Goal: Transaction & Acquisition: Book appointment/travel/reservation

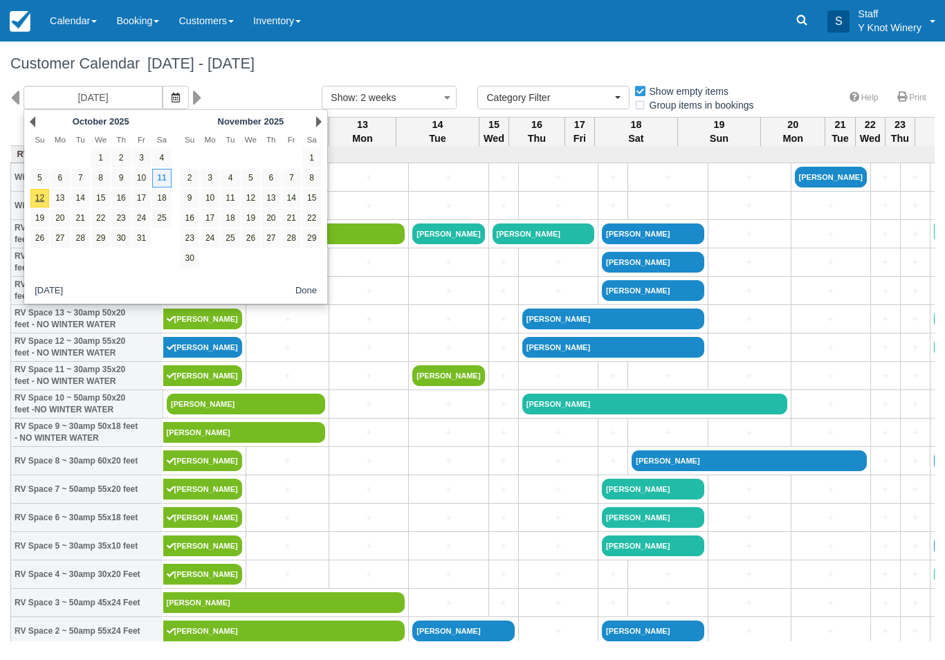
select select
click at [126, 202] on link "16" at bounding box center [120, 198] width 19 height 19
type input "[DATE]"
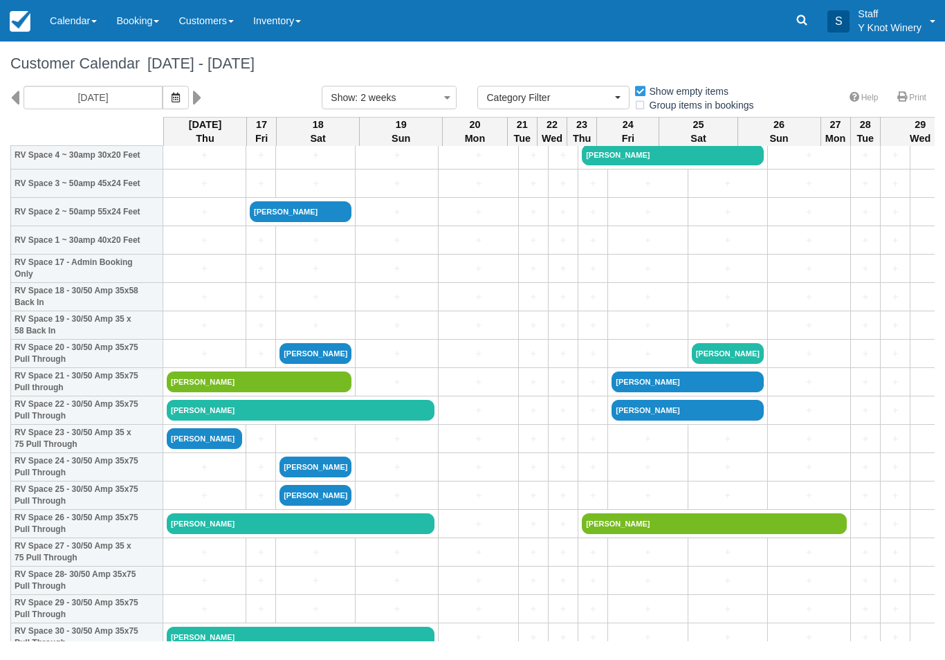
scroll to position [419, 0]
click at [183, 304] on link "+" at bounding box center [204, 297] width 75 height 15
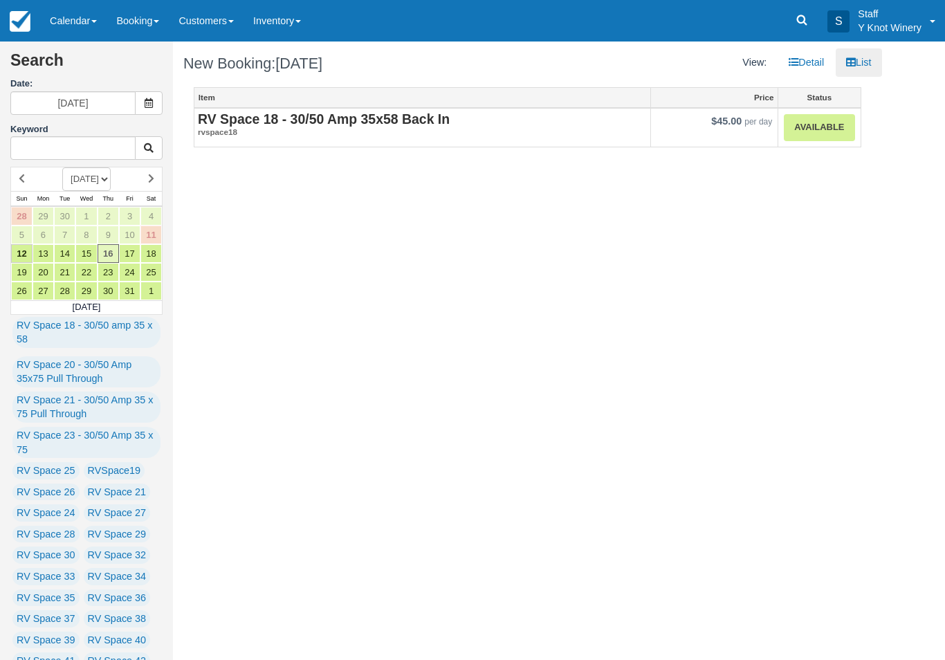
click at [807, 131] on link "Available" at bounding box center [819, 127] width 71 height 27
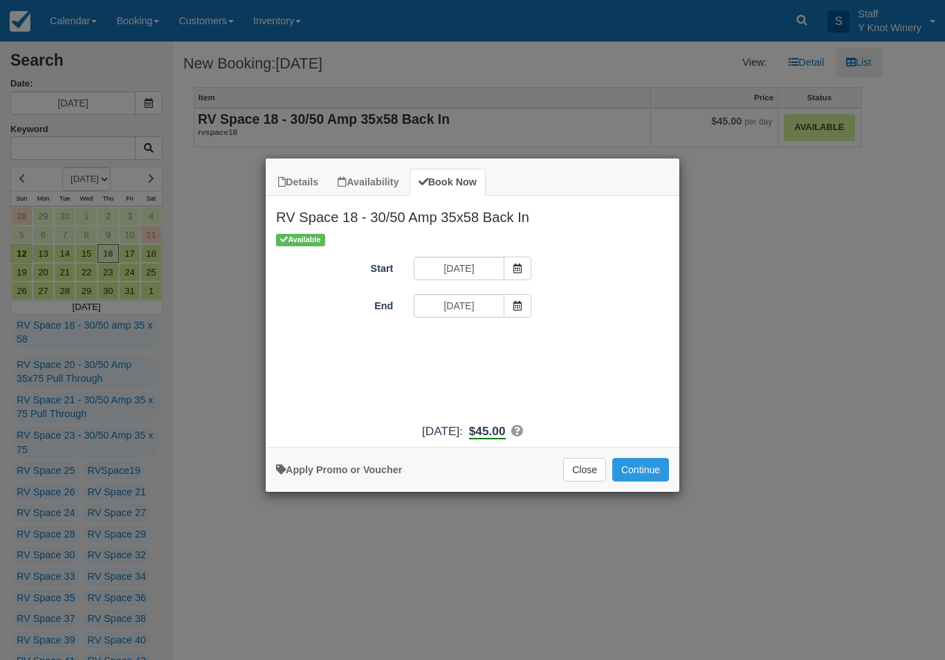
click at [517, 306] on icon "Item Modal" at bounding box center [517, 306] width 10 height 10
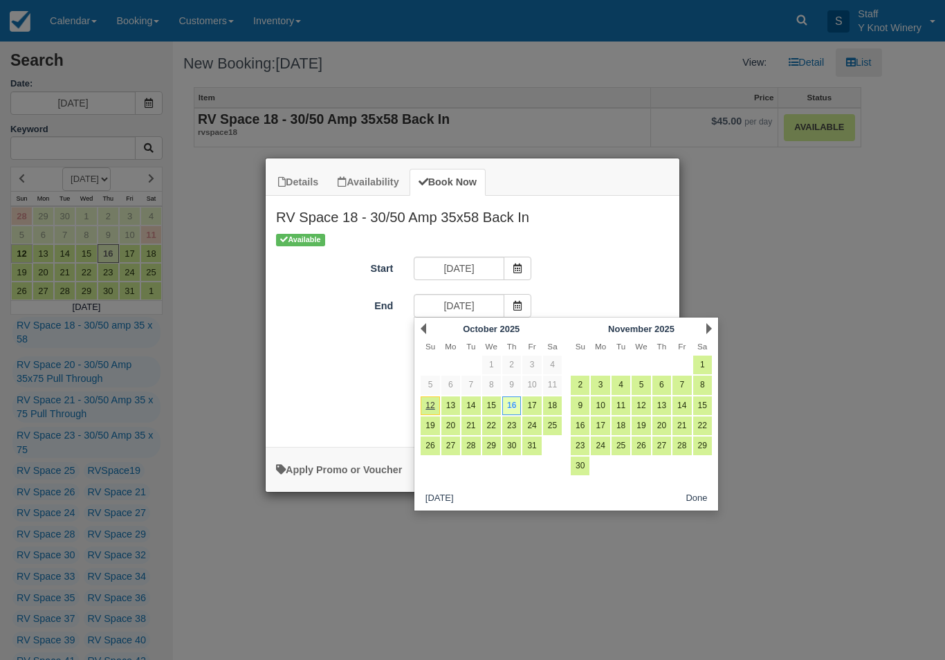
click at [555, 402] on link "18" at bounding box center [552, 405] width 19 height 19
type input "10/18/25"
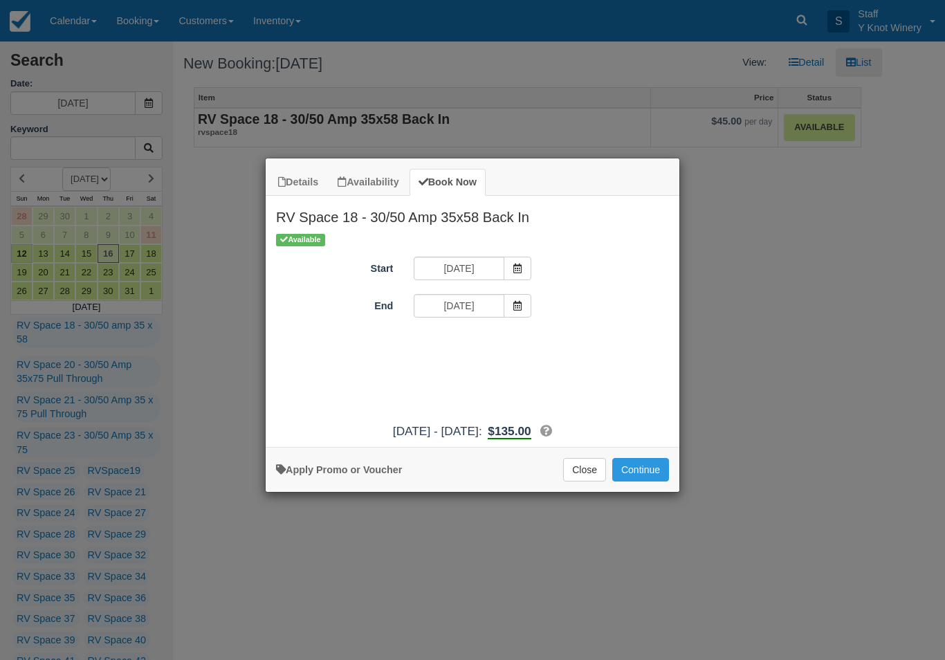
click at [642, 480] on button "Continue" at bounding box center [640, 470] width 57 height 24
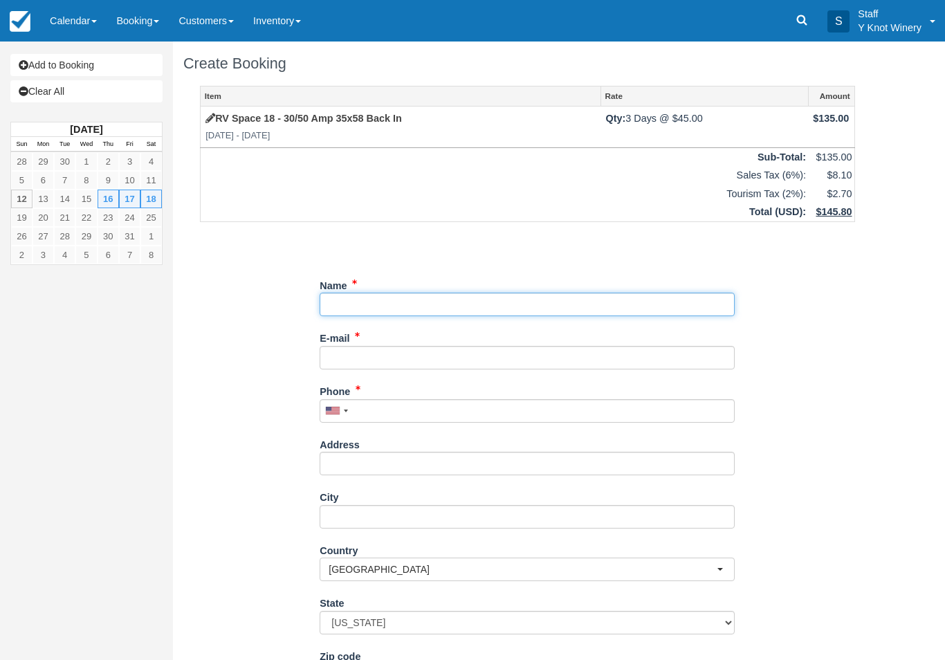
click at [373, 294] on input "Name" at bounding box center [527, 305] width 415 height 24
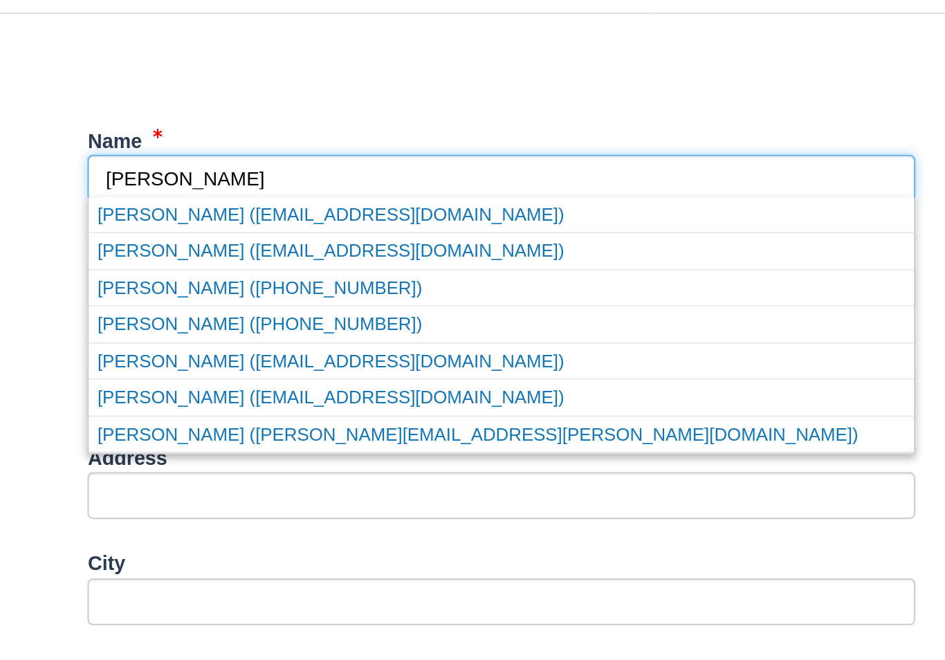
click at [320, 424] on link "Karla zacher (karla.zacher@yahoo.com)" at bounding box center [527, 432] width 414 height 17
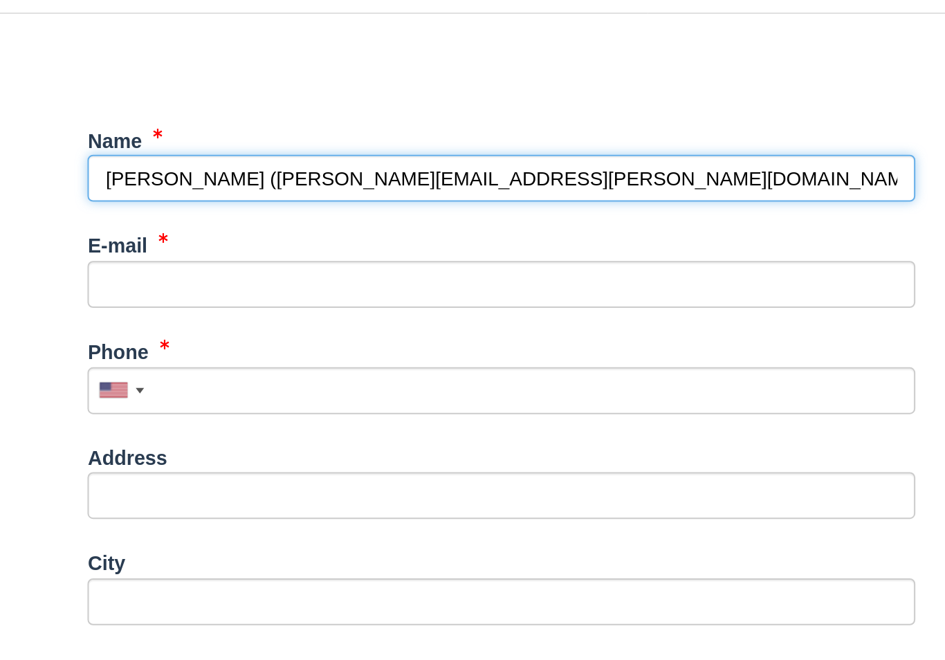
type input "[PERSON_NAME]"
type input "karla.zacher@yahoo.com"
type input "+12085590707"
select select "CA"
select select
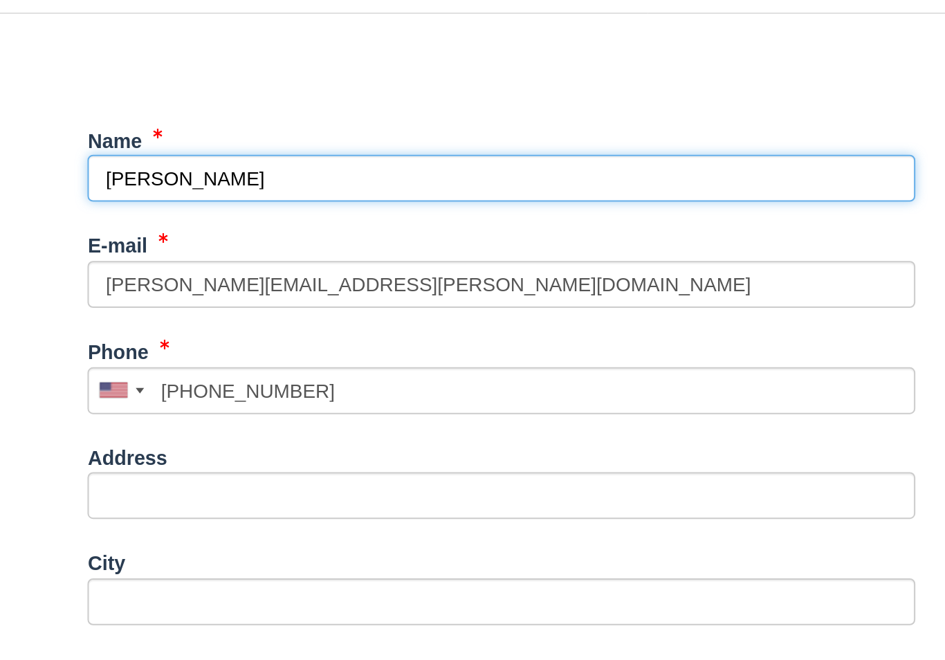
select select "MB"
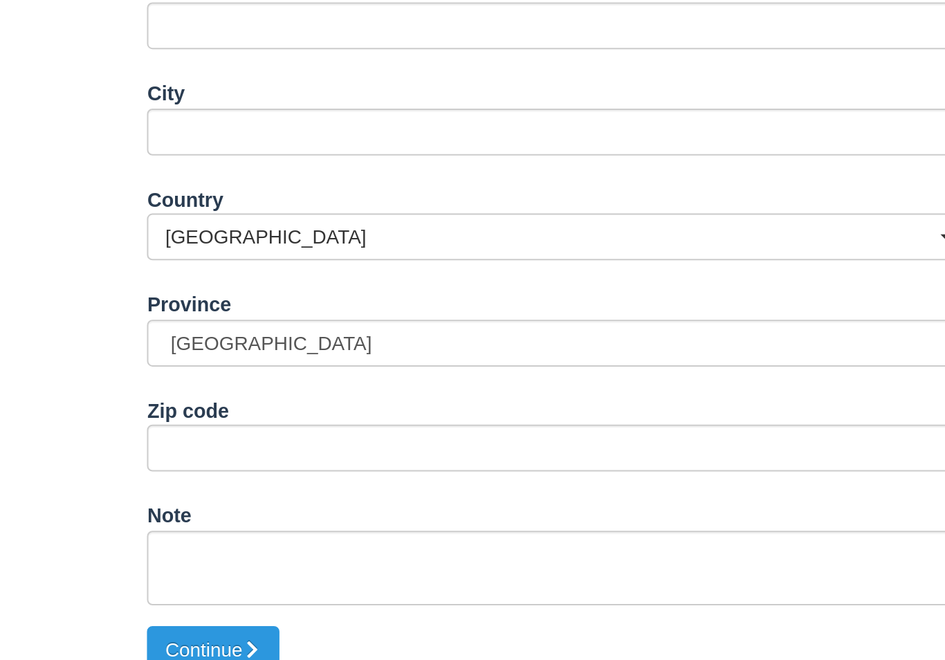
click at [320, 642] on button "Continue" at bounding box center [353, 654] width 66 height 24
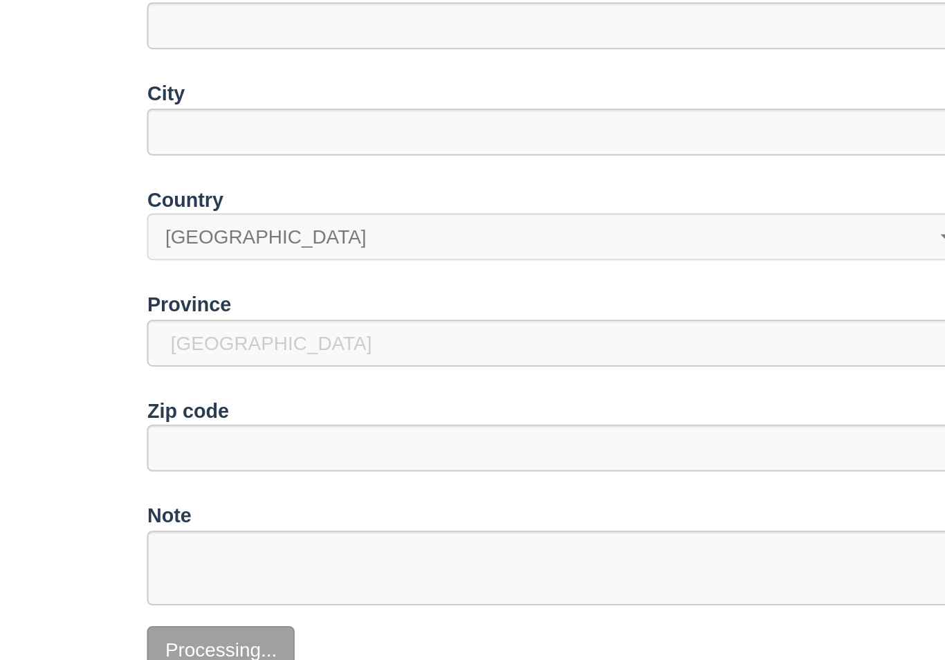
scroll to position [133, 0]
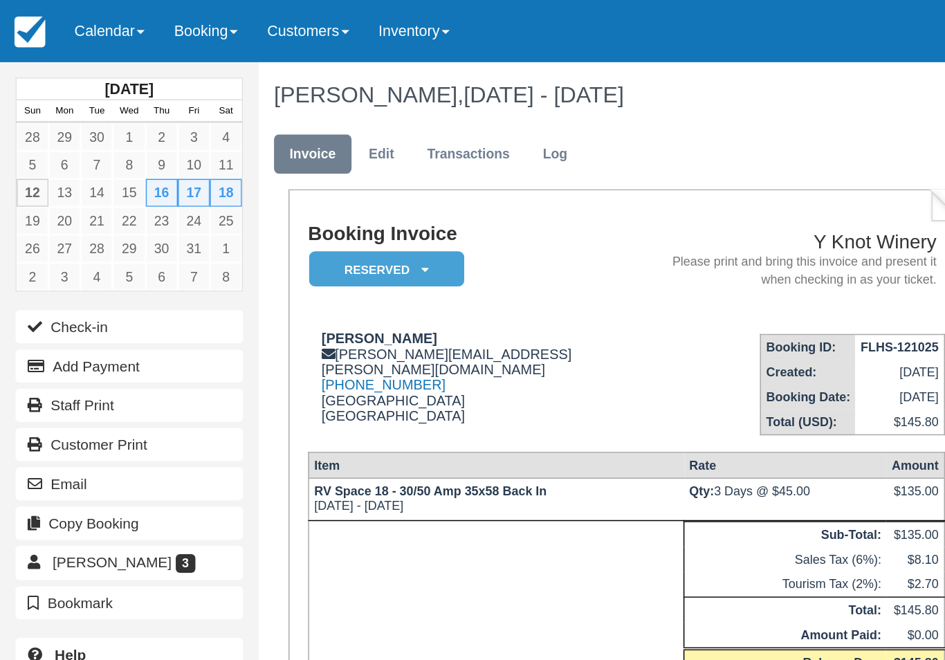
click at [95, 25] on link "Calendar" at bounding box center [73, 20] width 66 height 41
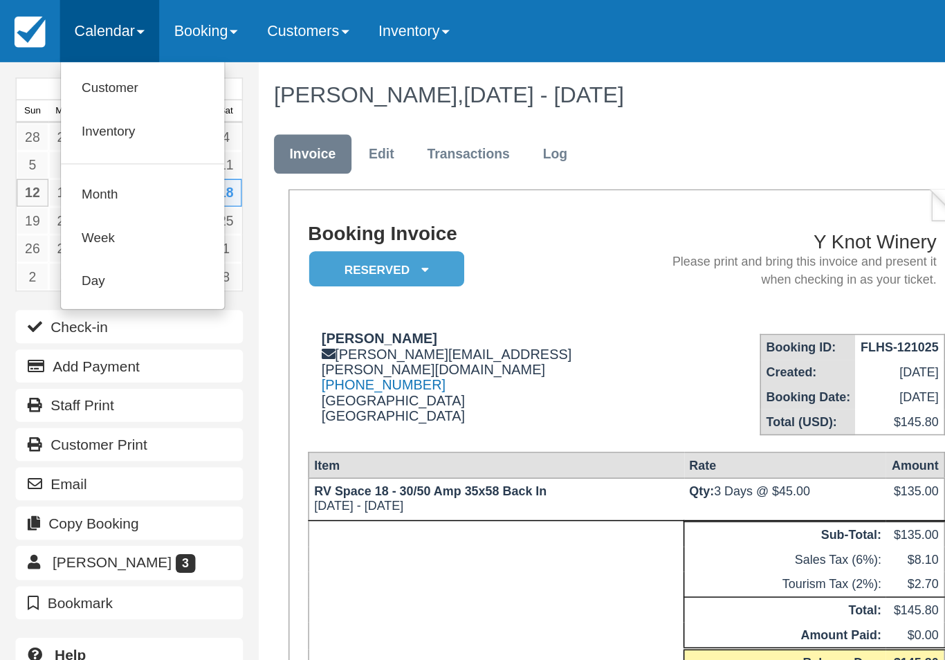
click at [83, 62] on link "Customer" at bounding box center [95, 59] width 109 height 29
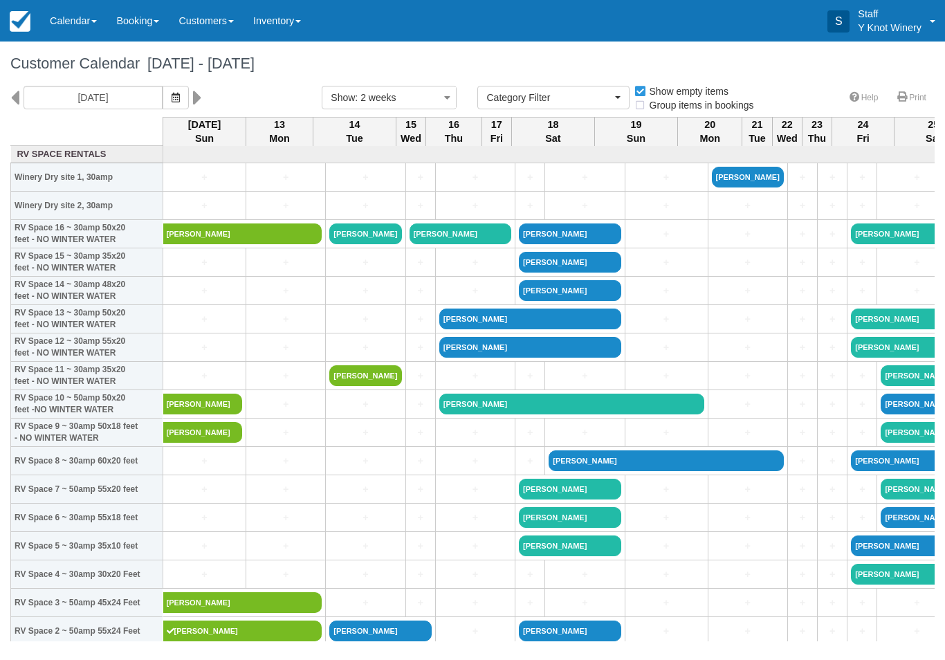
select select
click at [163, 101] on button "button" at bounding box center [176, 98] width 26 height 24
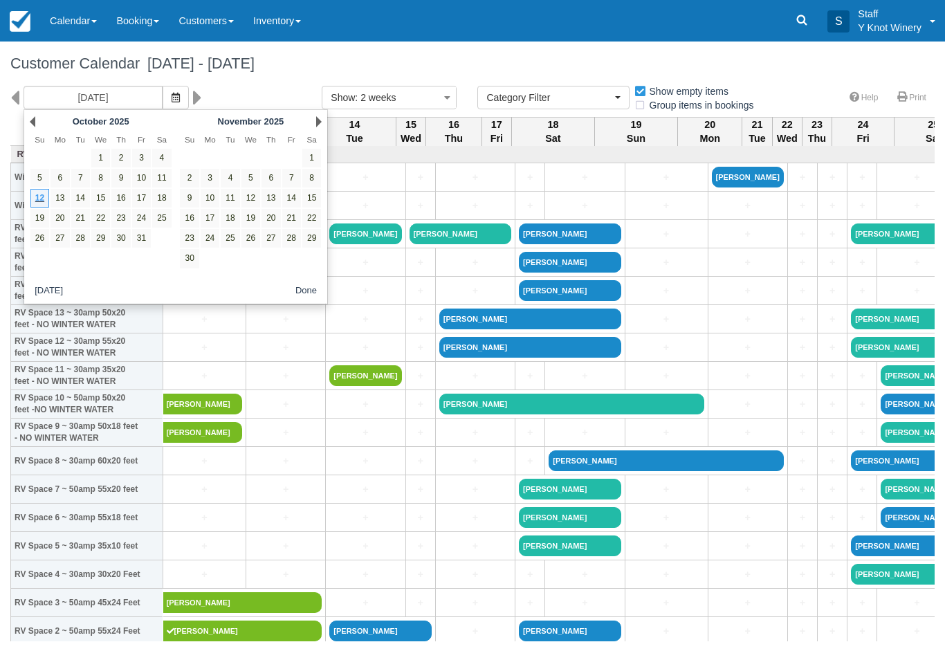
click at [124, 202] on link "16" at bounding box center [120, 198] width 19 height 19
type input "[DATE]"
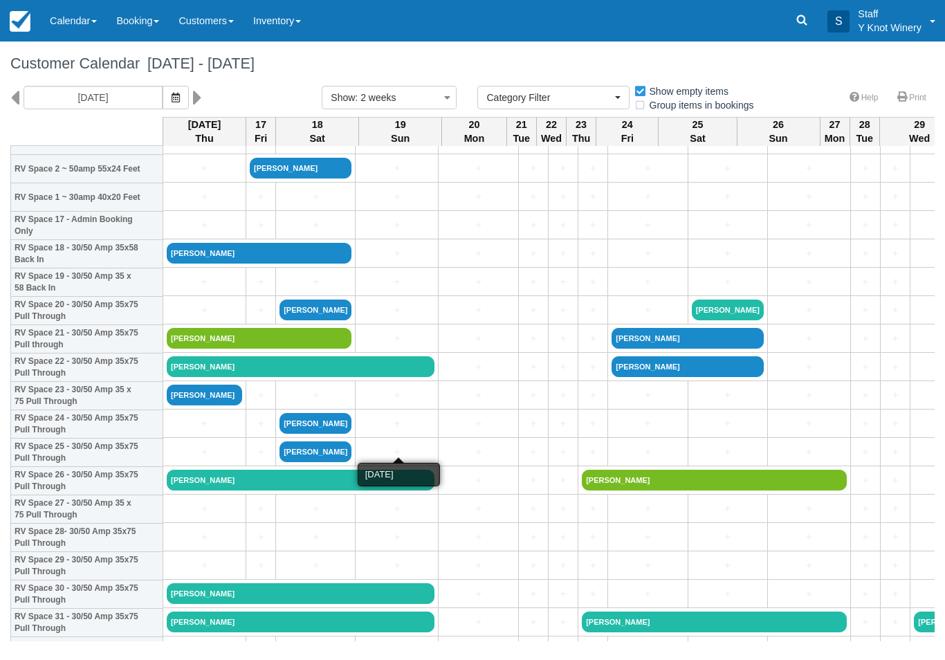
scroll to position [462, 0]
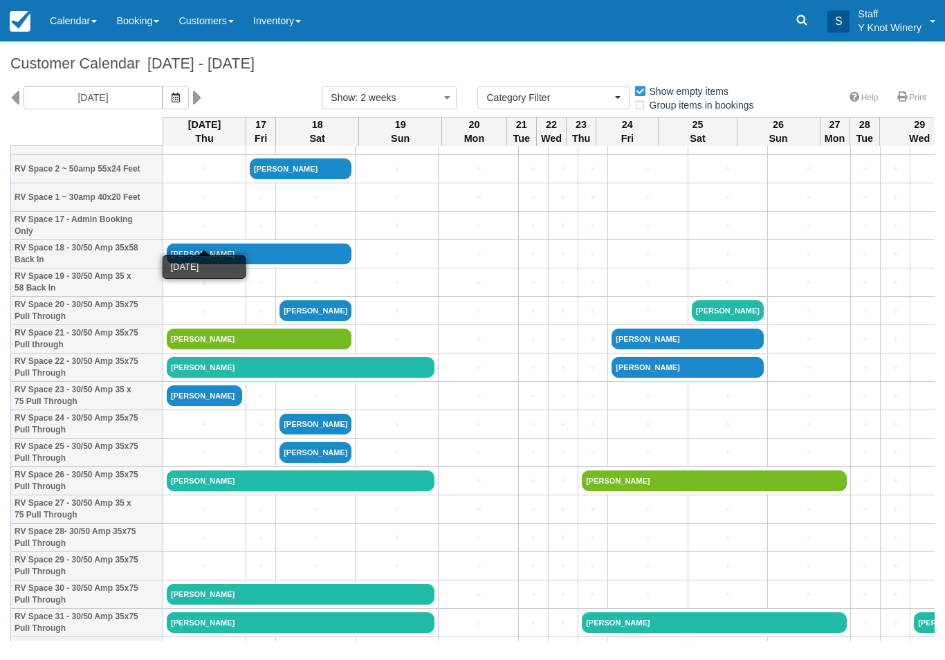
click at [178, 233] on link "+" at bounding box center [204, 226] width 75 height 15
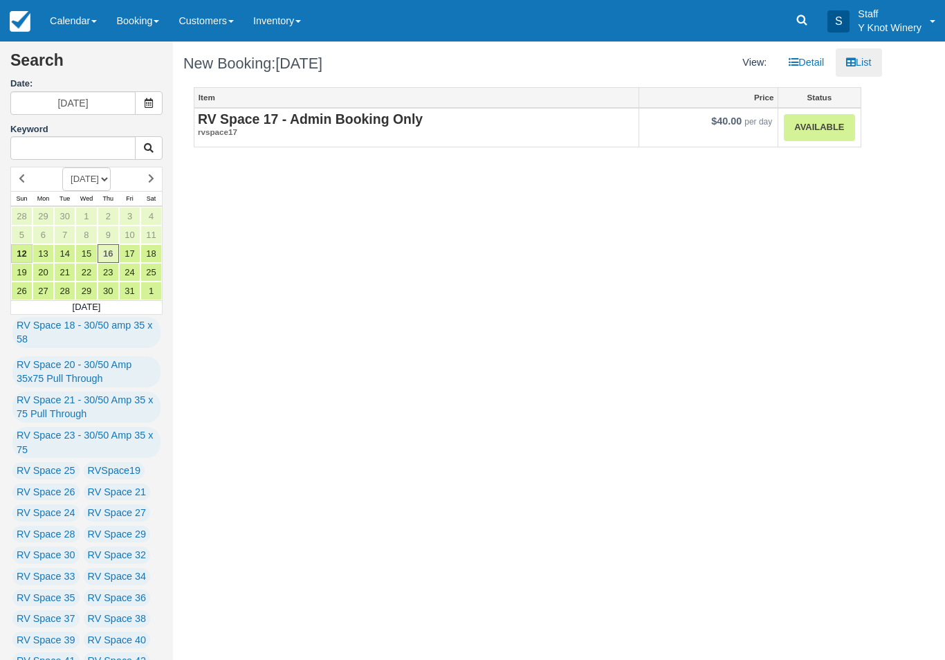
click at [93, 19] on link "Calendar" at bounding box center [73, 20] width 66 height 41
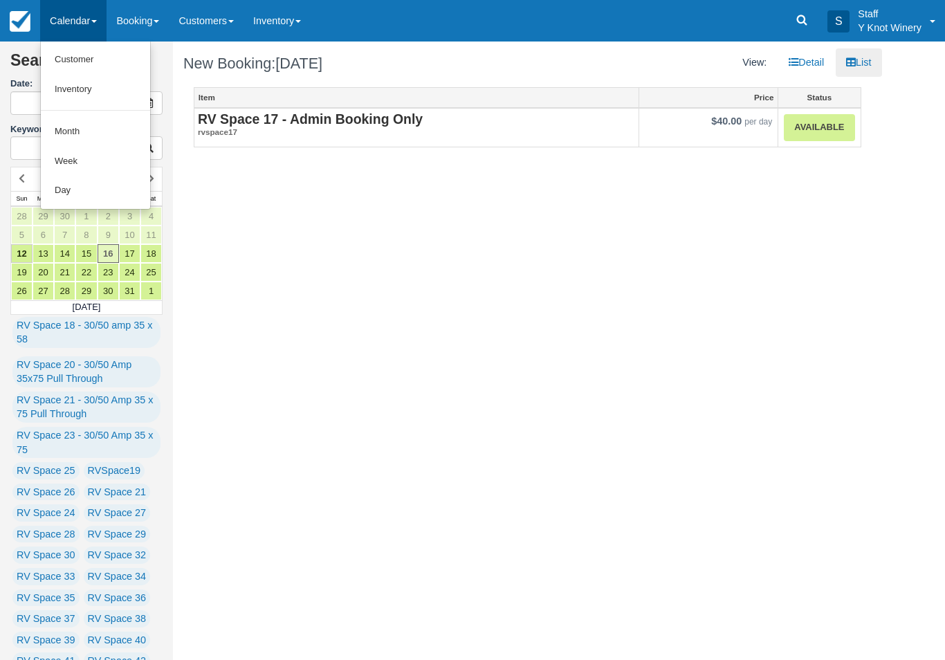
click at [91, 50] on link "Customer" at bounding box center [95, 60] width 109 height 30
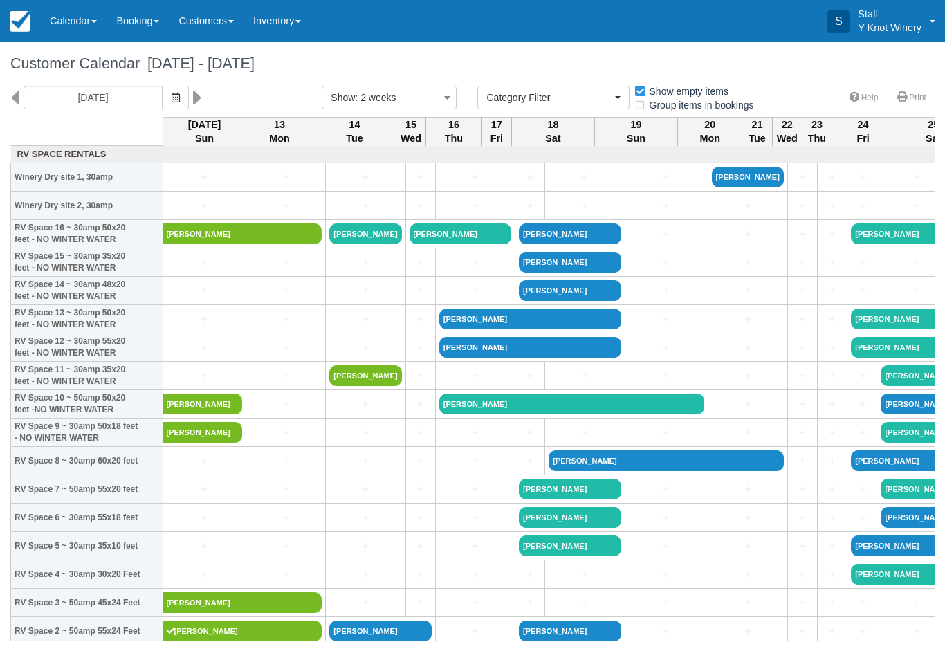
select select
click at [172, 97] on icon "button" at bounding box center [176, 98] width 8 height 10
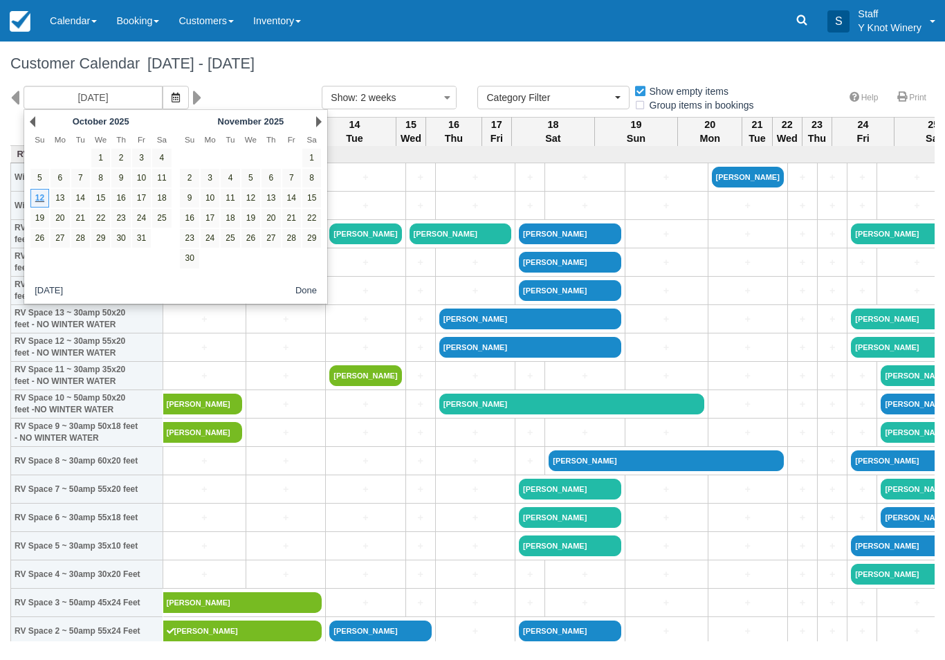
click at [172, 102] on icon "button" at bounding box center [176, 98] width 8 height 10
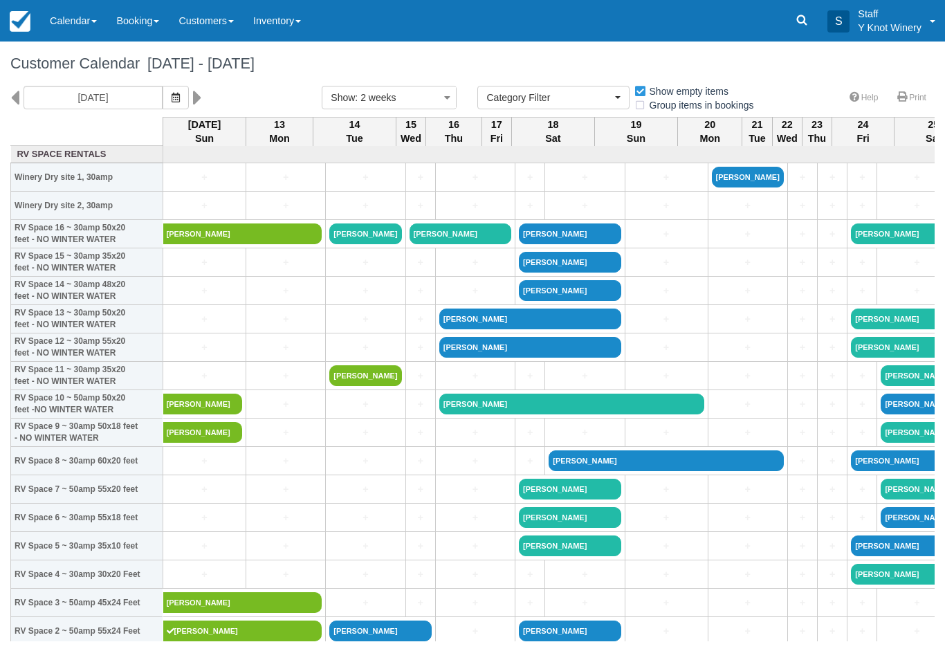
click at [172, 92] on span "button" at bounding box center [176, 97] width 8 height 11
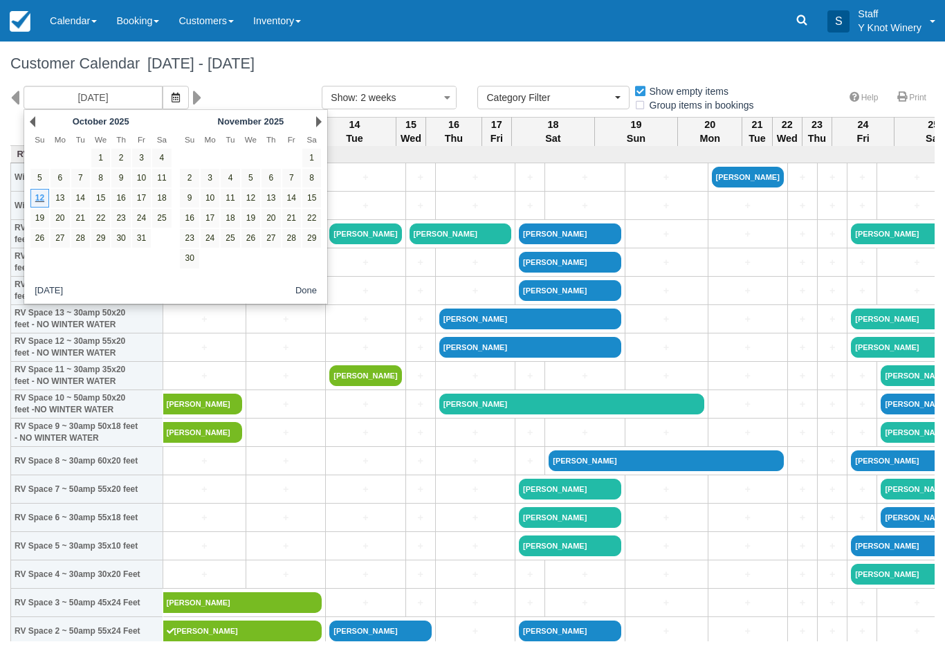
click at [127, 195] on link "16" at bounding box center [120, 198] width 19 height 19
type input "10/16/25"
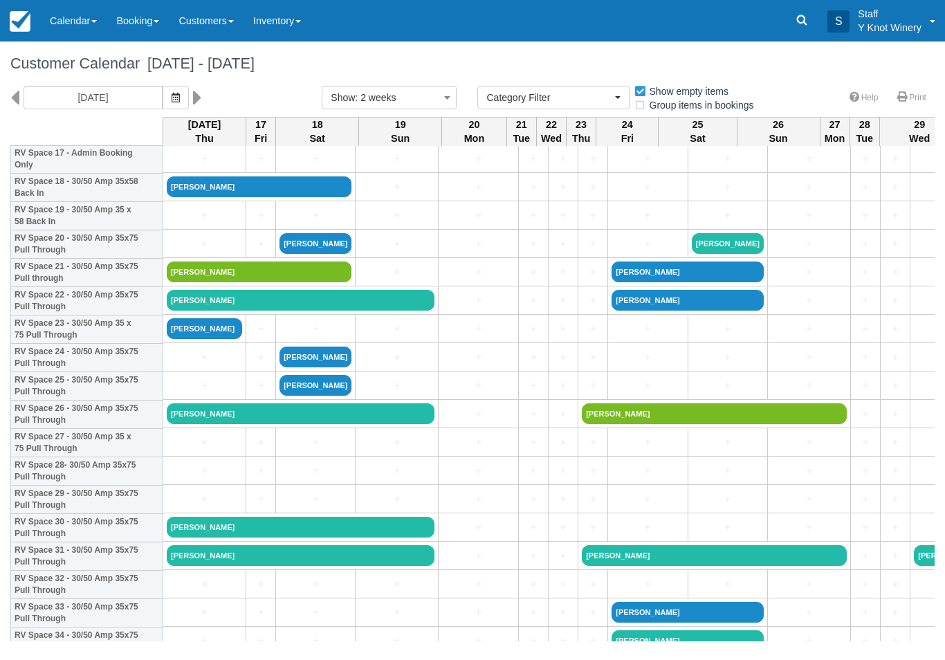
scroll to position [528, 0]
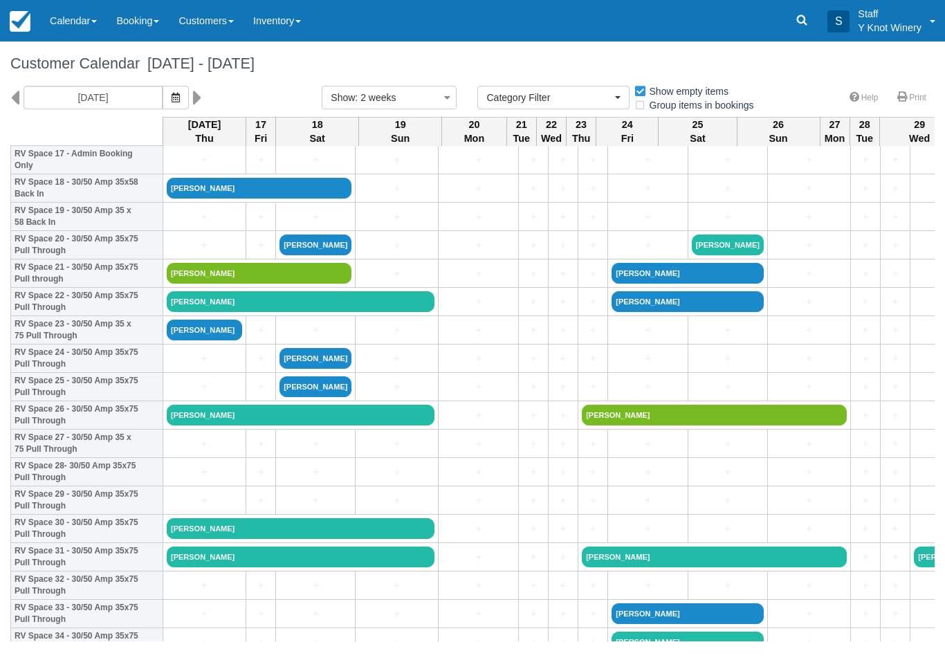
click at [189, 224] on link "+" at bounding box center [204, 217] width 75 height 15
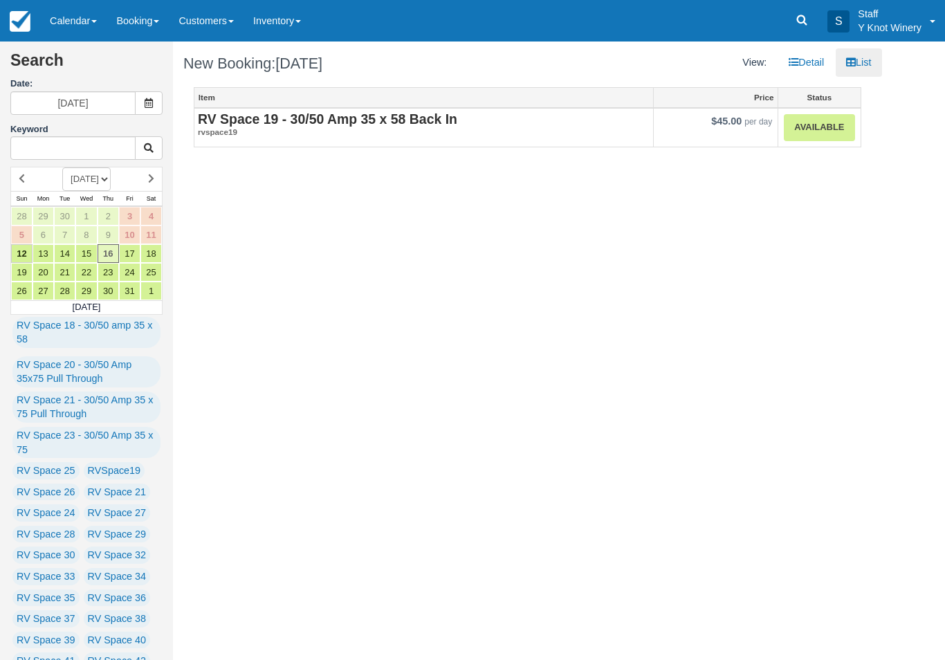
click at [832, 133] on link "Available" at bounding box center [819, 127] width 71 height 27
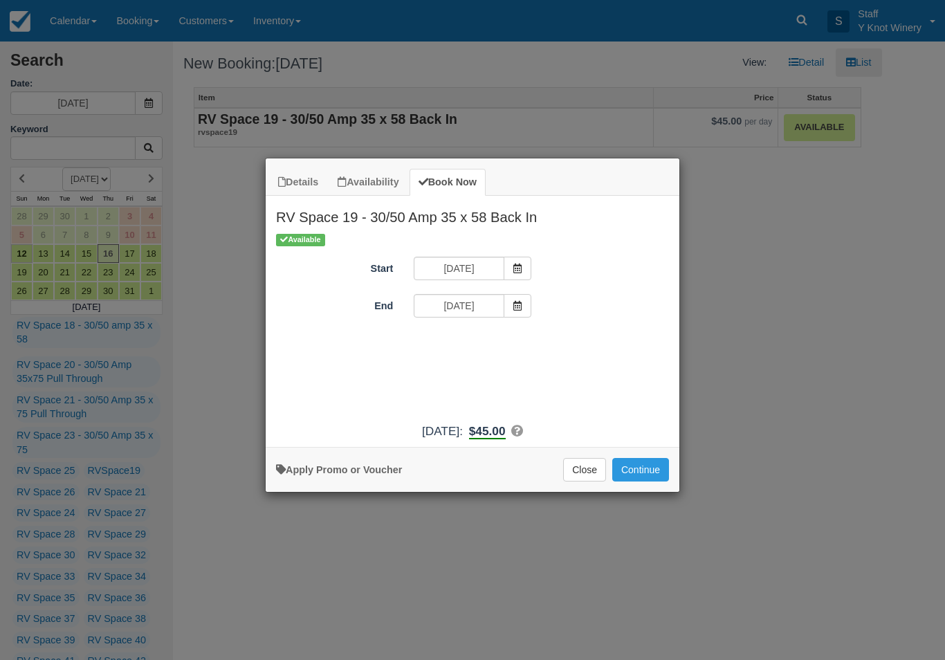
click at [517, 313] on span "Item Modal" at bounding box center [517, 306] width 28 height 24
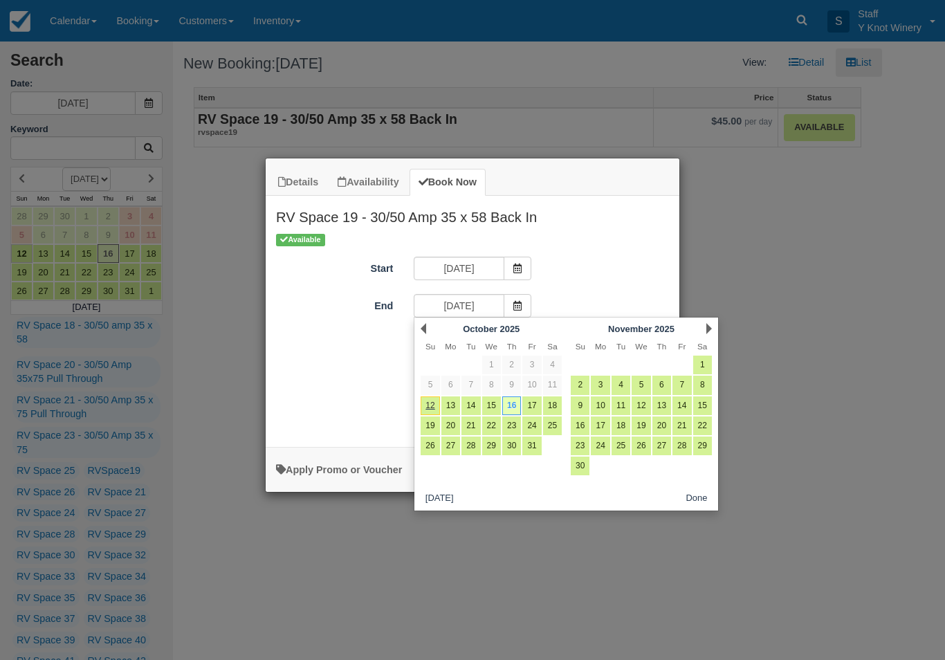
click at [549, 407] on link "18" at bounding box center [552, 405] width 19 height 19
type input "10/18/25"
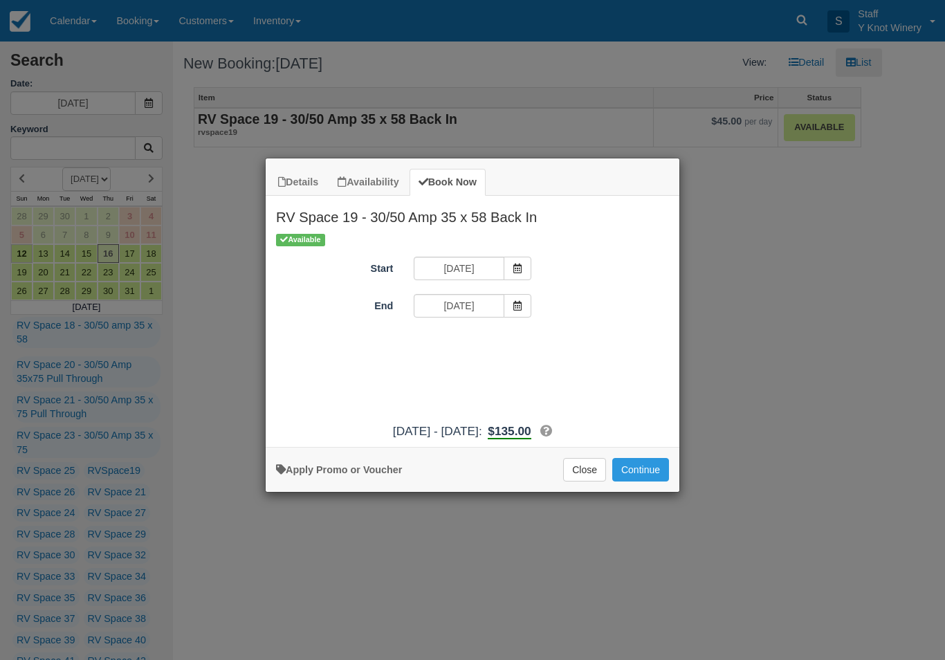
click at [642, 481] on button "Continue" at bounding box center [640, 470] width 57 height 24
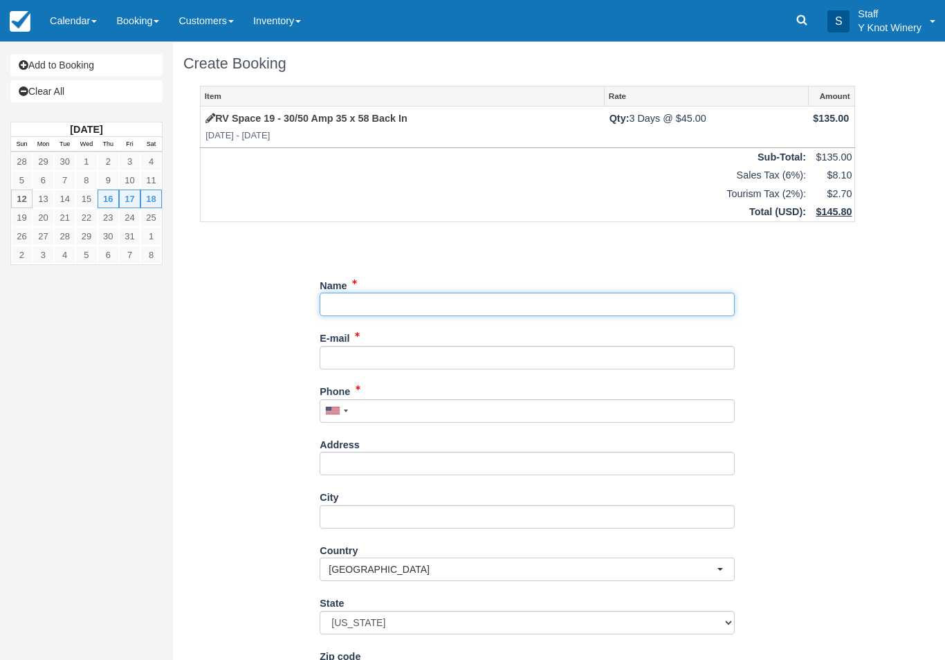
click at [350, 302] on input "Name" at bounding box center [527, 305] width 415 height 24
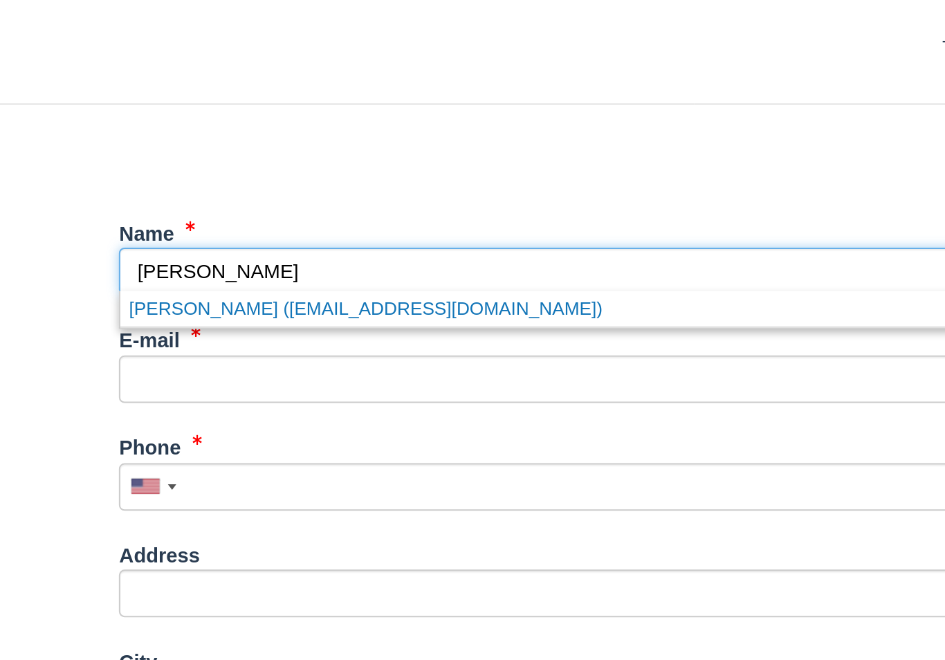
click at [320, 314] on link "Brenda Waters (bcoombs62@gmail.com)" at bounding box center [527, 322] width 414 height 17
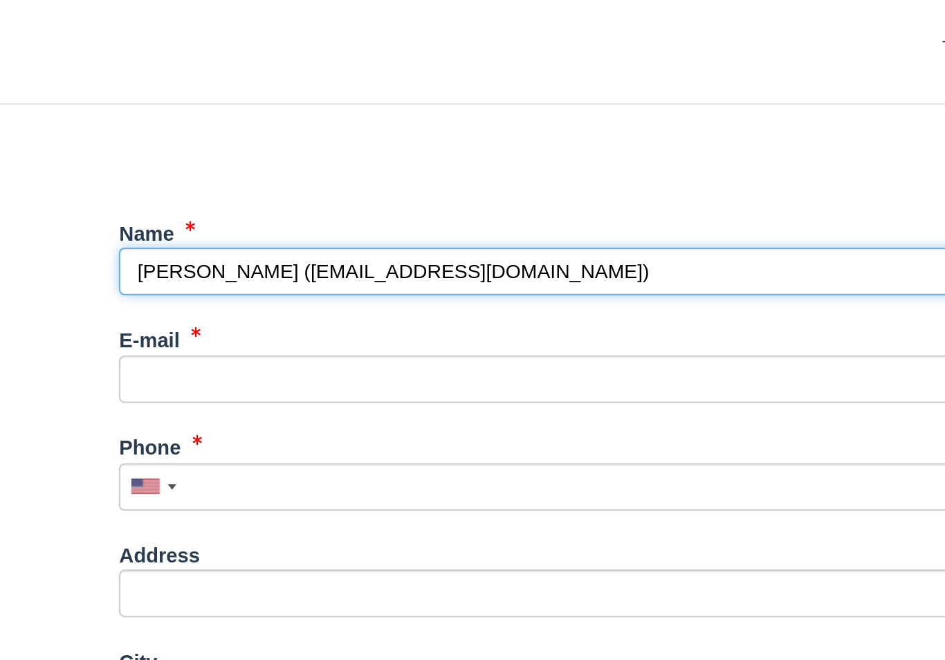
type input "[PERSON_NAME]"
type input "[EMAIL_ADDRESS][DOMAIN_NAME]"
type input "+12088501941"
type input "3172 E Sweetwater"
type input "Boise"
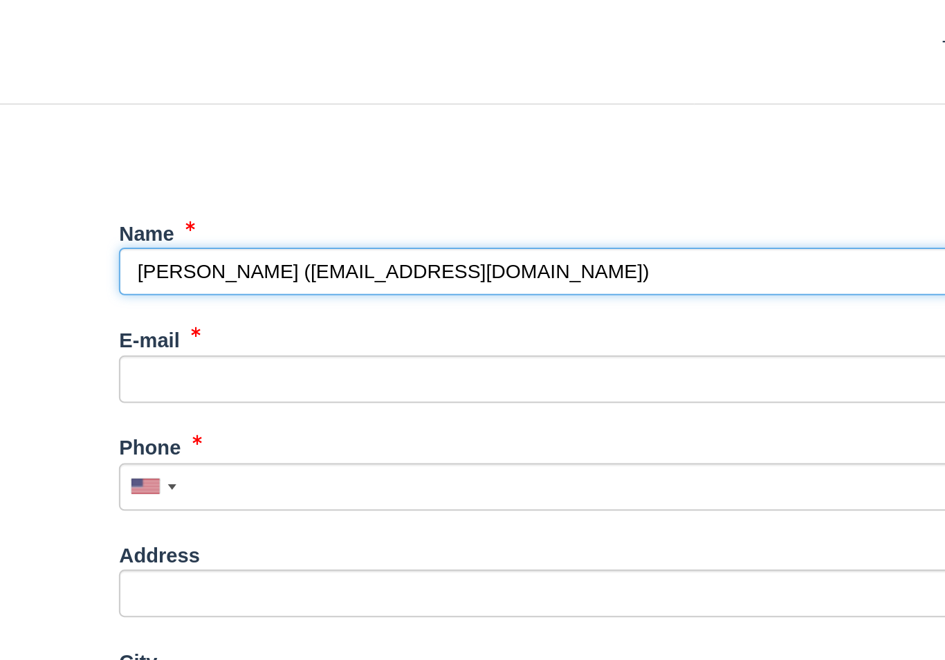
select select "ID"
type input "83716"
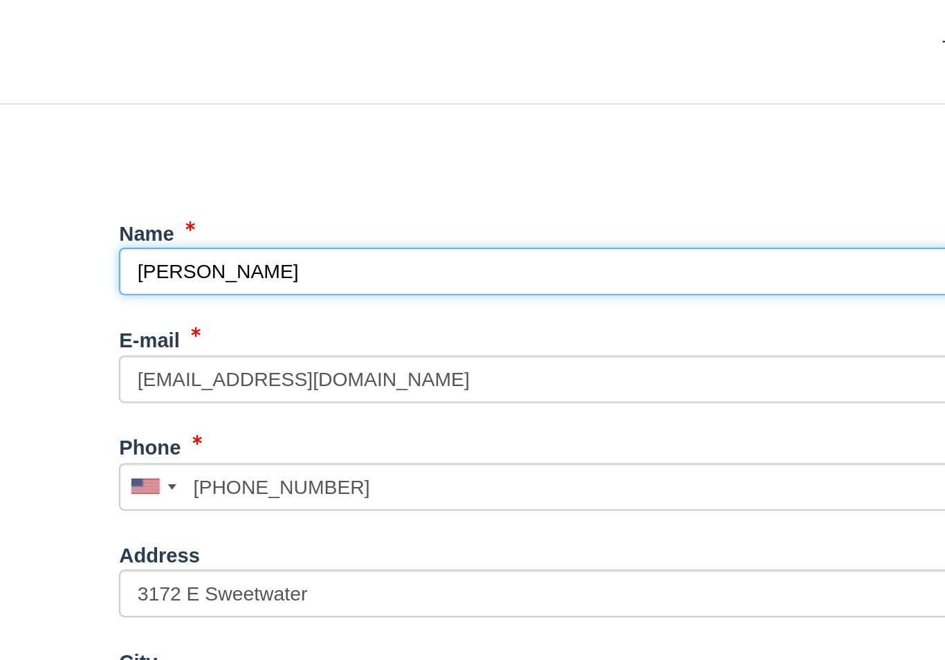
select select "ID"
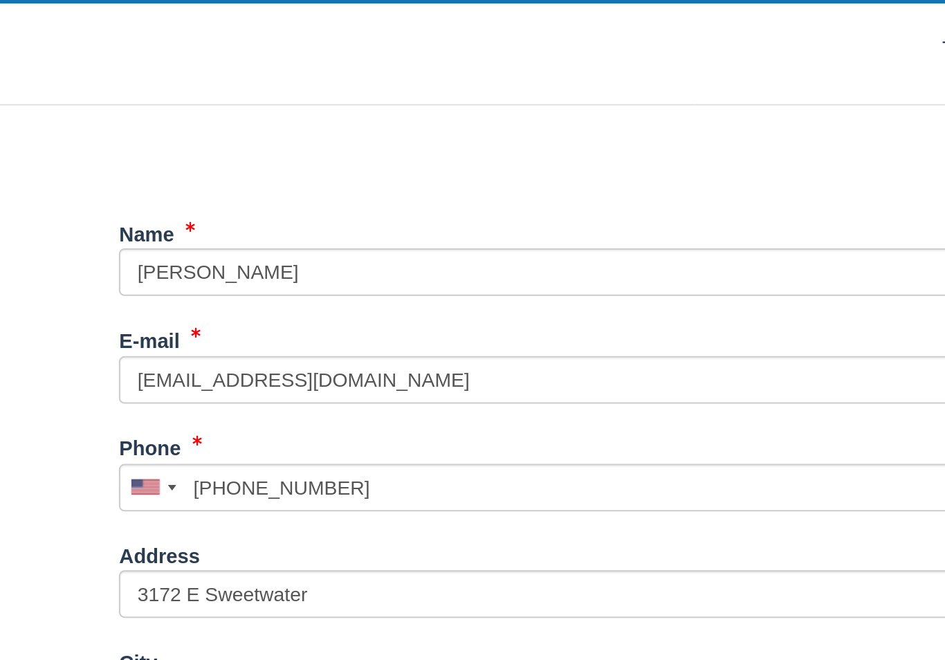
click at [320, 634] on button "Continue" at bounding box center [353, 646] width 66 height 24
